Goal: Check status: Check status

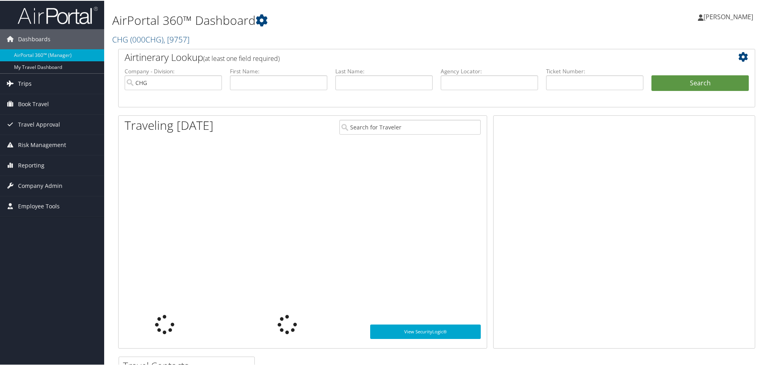
click at [34, 87] on link "Trips" at bounding box center [52, 83] width 104 height 20
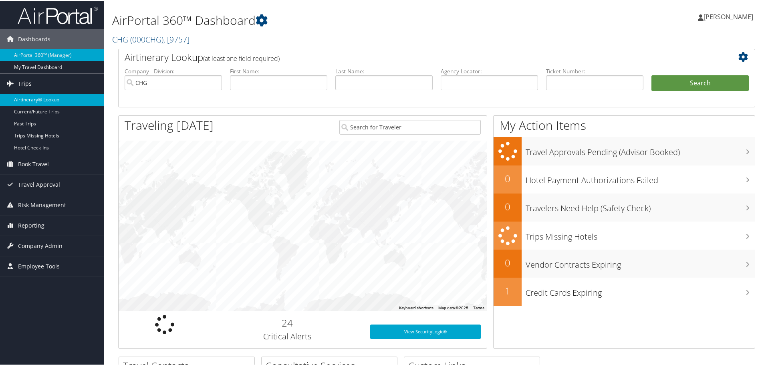
click at [41, 100] on link "Airtinerary® Lookup" at bounding box center [52, 99] width 104 height 12
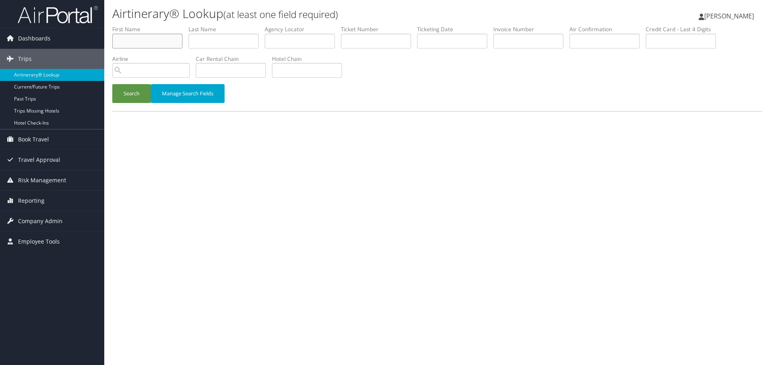
click at [154, 40] on input "text" at bounding box center [147, 41] width 70 height 15
type input "fan"
type input "zhang"
click at [112, 84] on button "Search" at bounding box center [131, 93] width 38 height 19
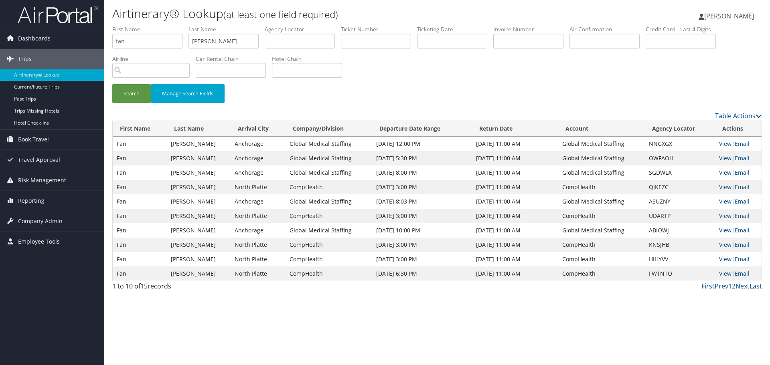
click at [719, 174] on link "View" at bounding box center [725, 173] width 12 height 8
click at [152, 42] on input "fan" at bounding box center [147, 41] width 70 height 15
type input "PATRICIA"
type input "LILLIS"
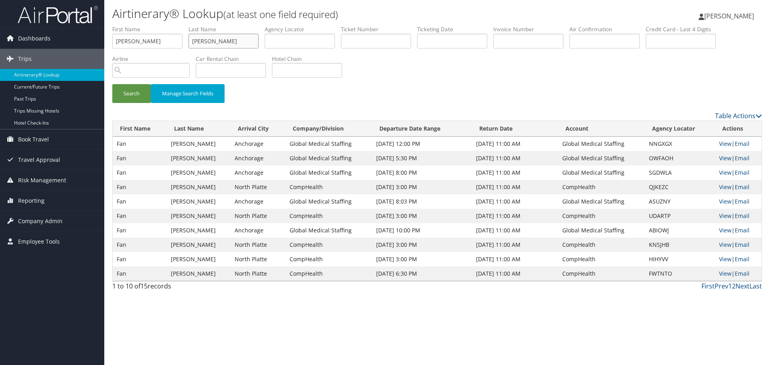
click at [112, 84] on button "Search" at bounding box center [131, 93] width 38 height 19
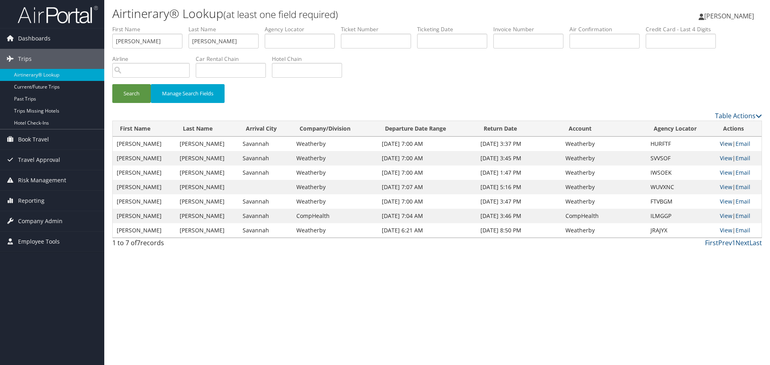
click at [720, 144] on link "View" at bounding box center [726, 144] width 12 height 8
click at [169, 41] on input "PATRICIA" at bounding box center [147, 41] width 70 height 15
type input "[PERSON_NAME]"
type input "CORTELLINI"
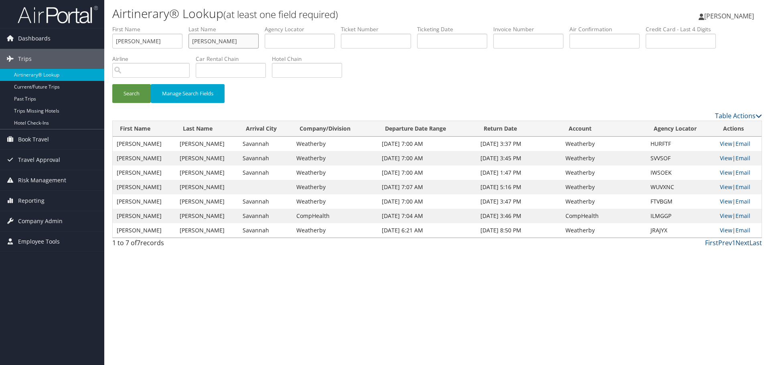
click at [112, 84] on button "Search" at bounding box center [131, 93] width 38 height 19
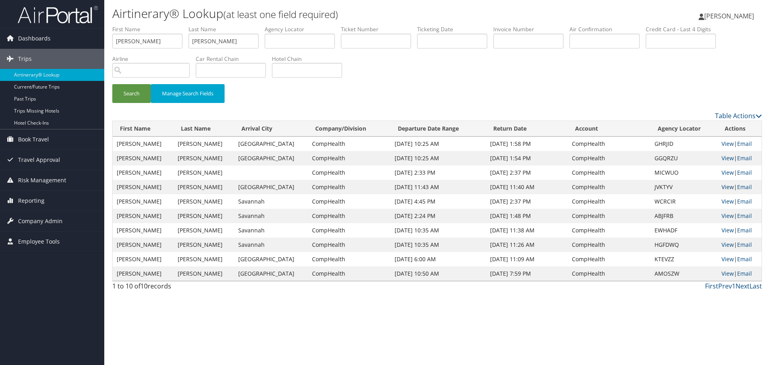
click at [722, 187] on link "View" at bounding box center [727, 187] width 12 height 8
drag, startPoint x: 34, startPoint y: 76, endPoint x: 38, endPoint y: 78, distance: 5.4
click at [34, 76] on link "Airtinerary® Lookup" at bounding box center [52, 75] width 104 height 12
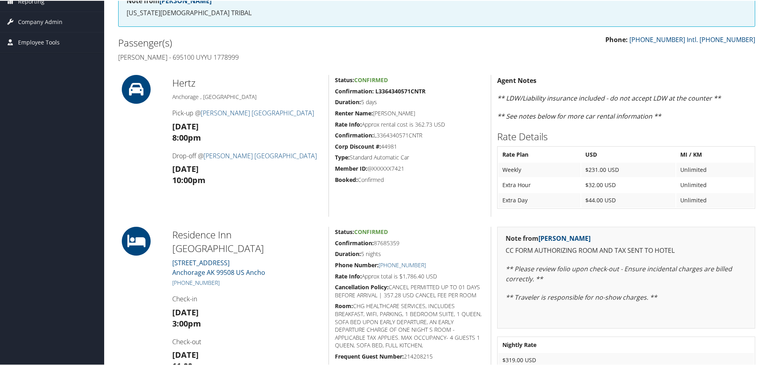
scroll to position [80, 0]
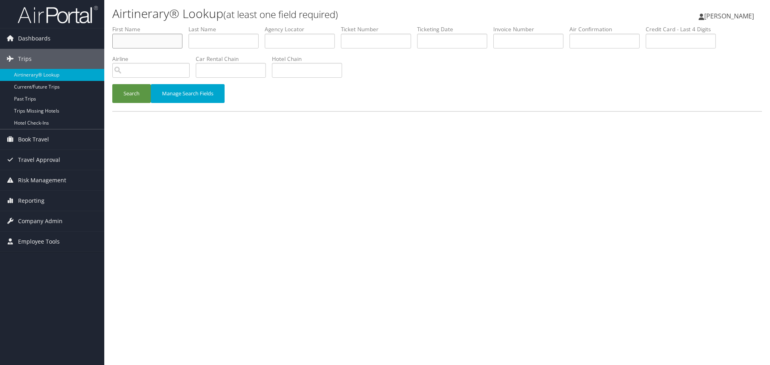
click at [132, 40] on input "text" at bounding box center [147, 41] width 70 height 15
type input "STEPH"
type input "EZEBUIRO"
click at [112, 84] on button "Search" at bounding box center [131, 93] width 38 height 19
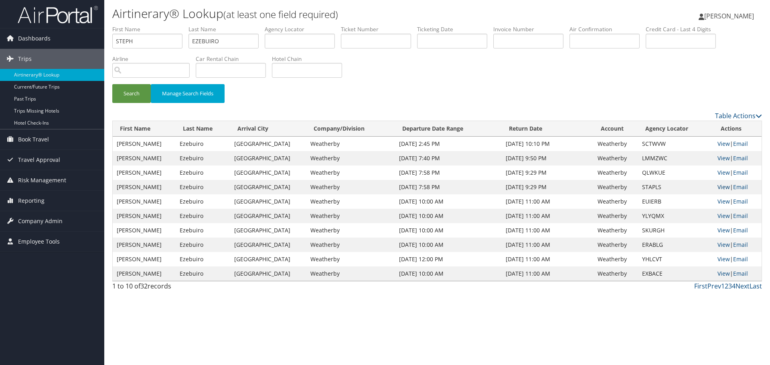
click at [720, 188] on link "View" at bounding box center [723, 187] width 12 height 8
click at [142, 44] on input "STEPH" at bounding box center [147, 41] width 70 height 15
type input "IKPECHUKWU"
type input "OKORIE"
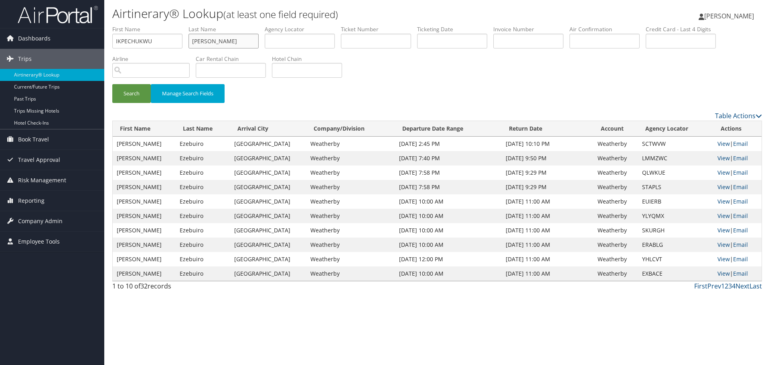
click at [112, 84] on button "Search" at bounding box center [131, 93] width 38 height 19
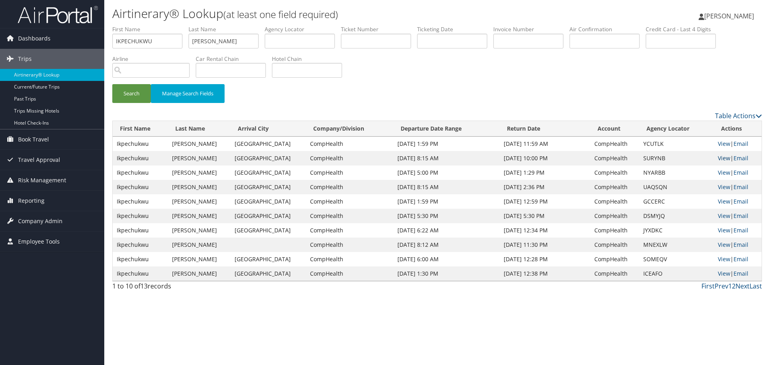
click at [720, 159] on link "View" at bounding box center [724, 158] width 12 height 8
click at [77, 76] on link "Airtinerary® Lookup" at bounding box center [52, 75] width 104 height 12
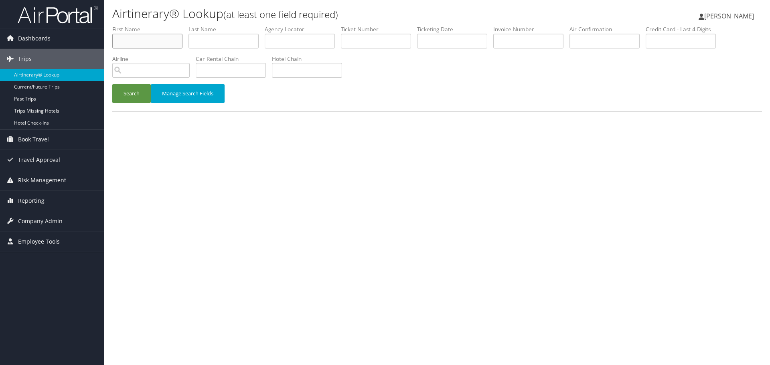
click at [149, 43] on input "text" at bounding box center [147, 41] width 70 height 15
type input "THAYNE"
type input "GRIENER"
click at [112, 84] on button "Search" at bounding box center [131, 93] width 38 height 19
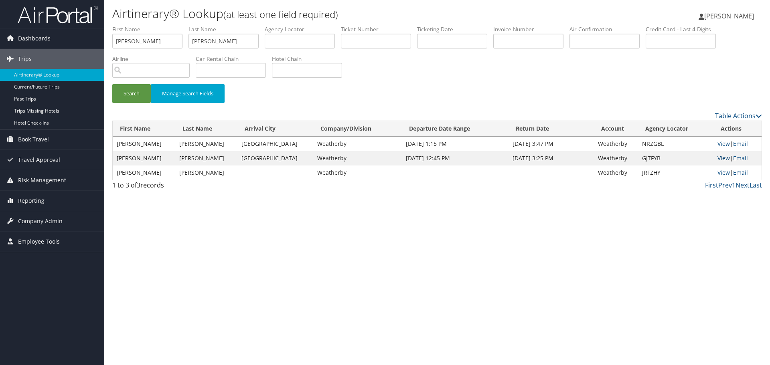
click at [721, 159] on link "View" at bounding box center [723, 158] width 12 height 8
click at [154, 38] on input "THAYNE" at bounding box center [147, 41] width 70 height 15
type input "DAN"
type input "LISTER"
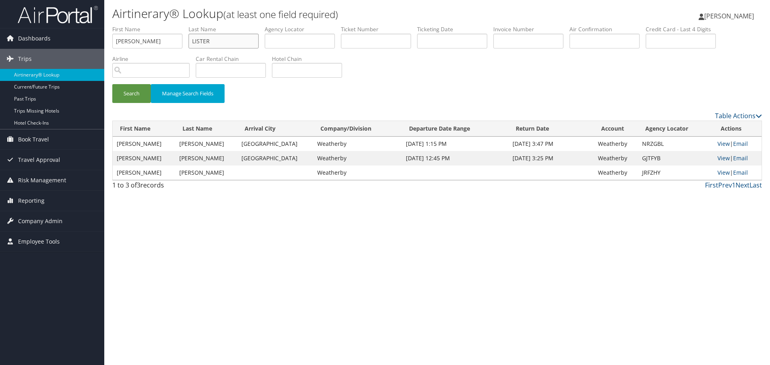
click at [112, 84] on button "Search" at bounding box center [131, 93] width 38 height 19
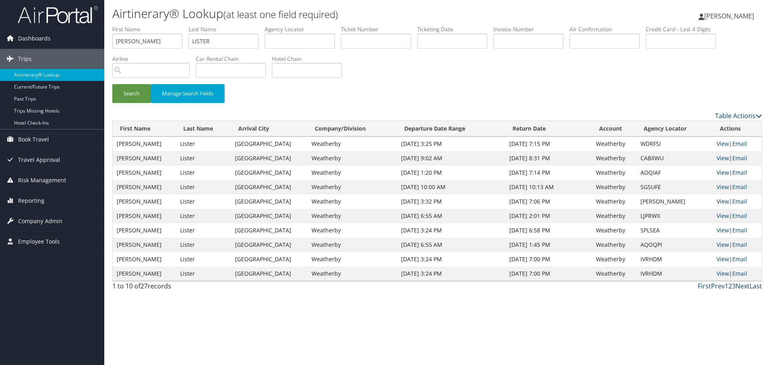
click at [719, 202] on link "View" at bounding box center [722, 202] width 12 height 8
click at [153, 46] on input "DAN" at bounding box center [147, 41] width 70 height 15
type input "FAUZIA"
type input "BUTT"
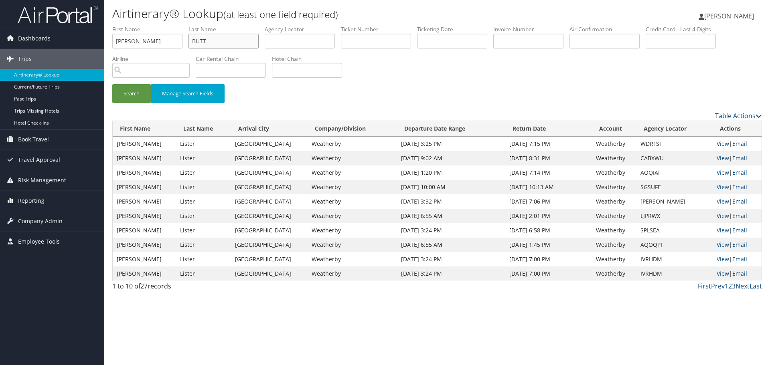
click at [112, 84] on button "Search" at bounding box center [131, 93] width 38 height 19
click at [721, 174] on link "View" at bounding box center [722, 173] width 12 height 8
click at [166, 43] on input "FAUZIA" at bounding box center [147, 41] width 70 height 15
type input "ABAD"
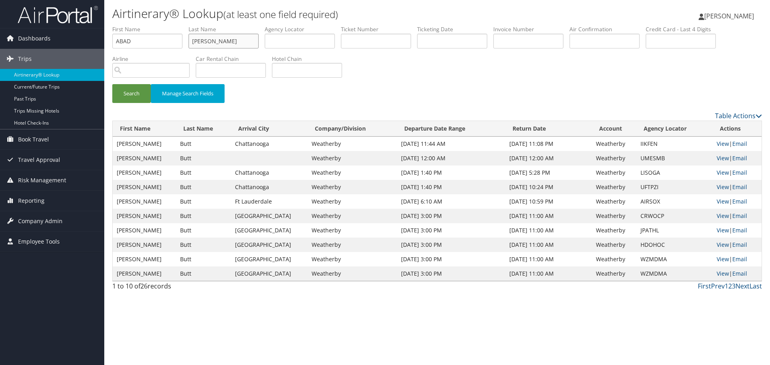
type input "SERVIN"
click at [112, 84] on button "Search" at bounding box center [131, 93] width 38 height 19
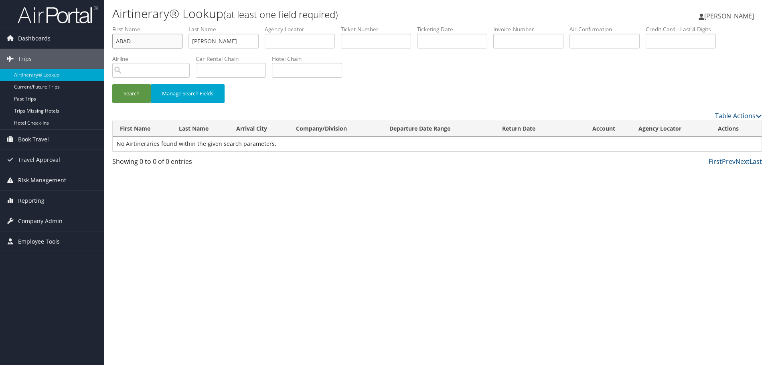
click at [150, 43] on input "ABAD" at bounding box center [147, 41] width 70 height 15
type input "ANDREW"
type input "MICHAELS"
click at [112, 84] on button "Search" at bounding box center [131, 93] width 38 height 19
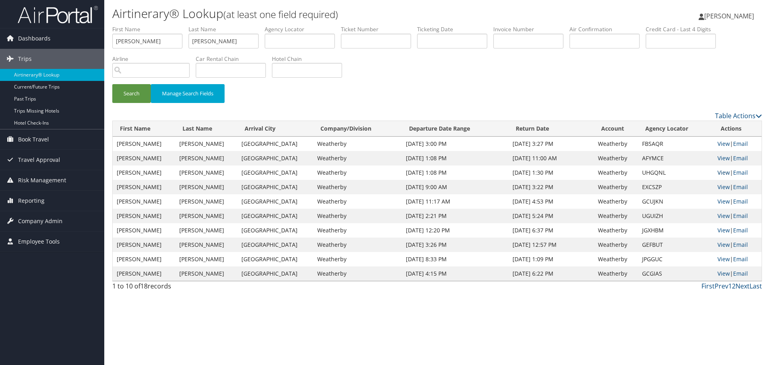
click at [717, 173] on link "View" at bounding box center [723, 173] width 12 height 8
click at [28, 75] on link "Airtinerary® Lookup" at bounding box center [52, 75] width 104 height 12
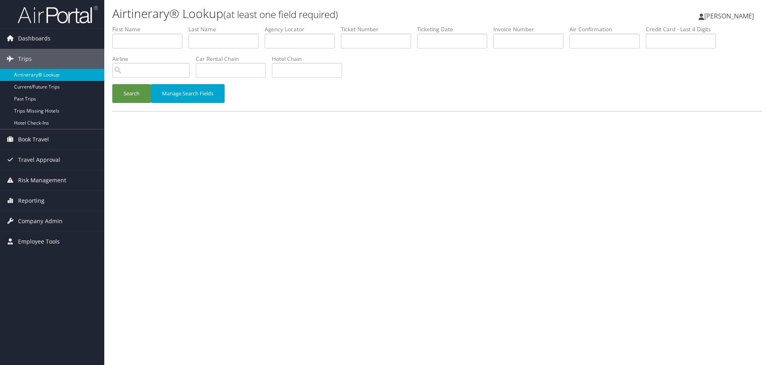
click at [54, 75] on link "Airtinerary® Lookup" at bounding box center [52, 75] width 104 height 12
click at [62, 78] on link "Airtinerary® Lookup" at bounding box center [52, 75] width 104 height 12
